Goal: Use online tool/utility

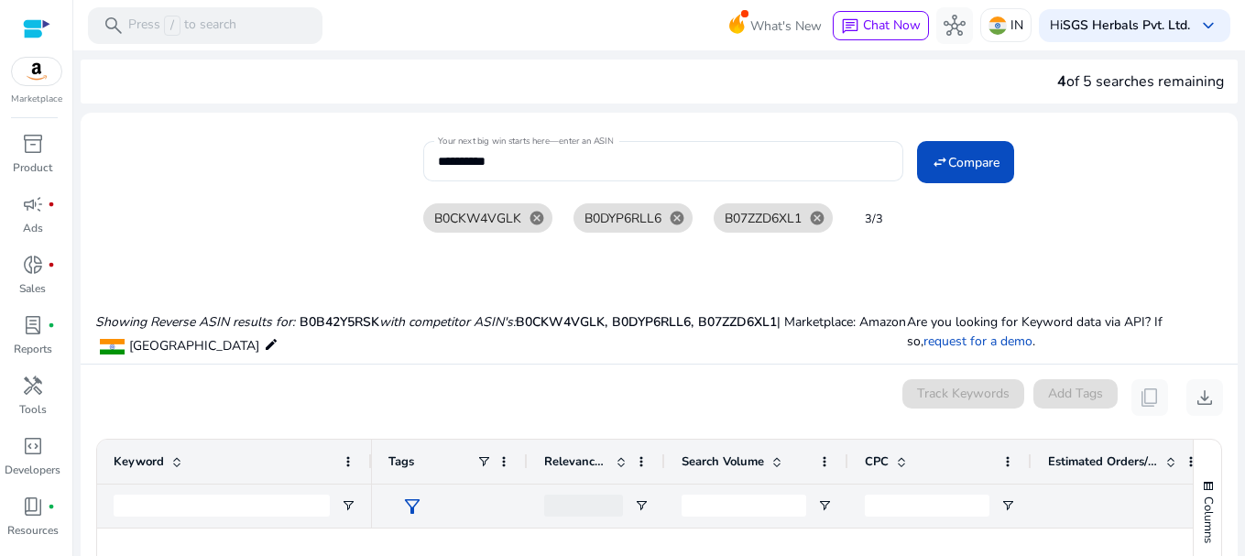
scroll to position [1008, 0]
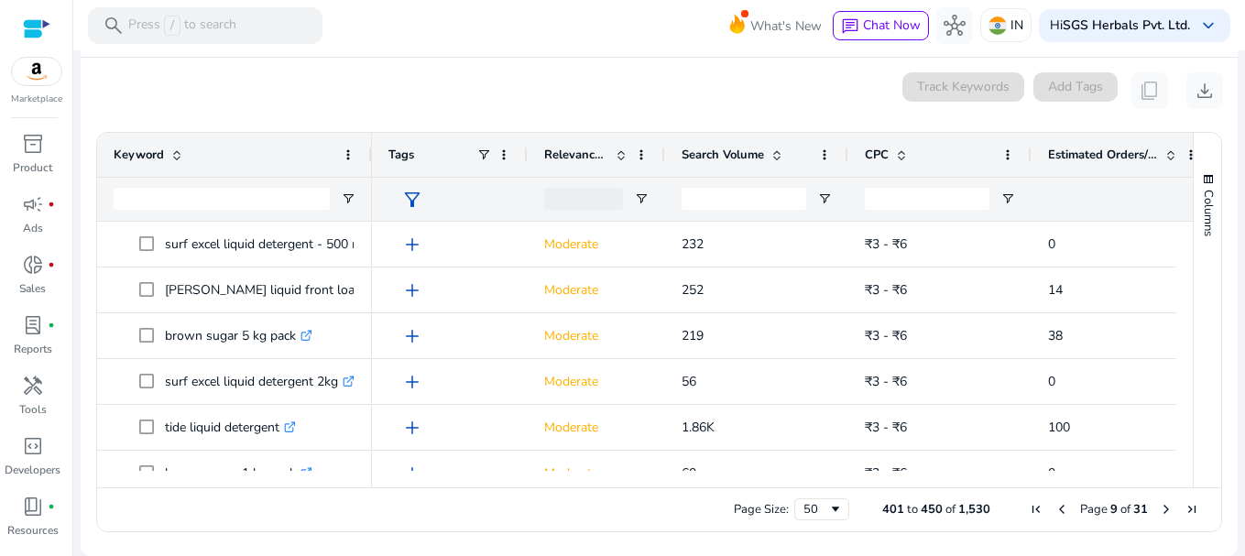
scroll to position [1282, 0]
click at [649, 95] on div "0 keyword(s) selected Track Keywords Add Tags content_copy download" at bounding box center [659, 90] width 1128 height 37
